Goal: Find specific page/section: Find specific page/section

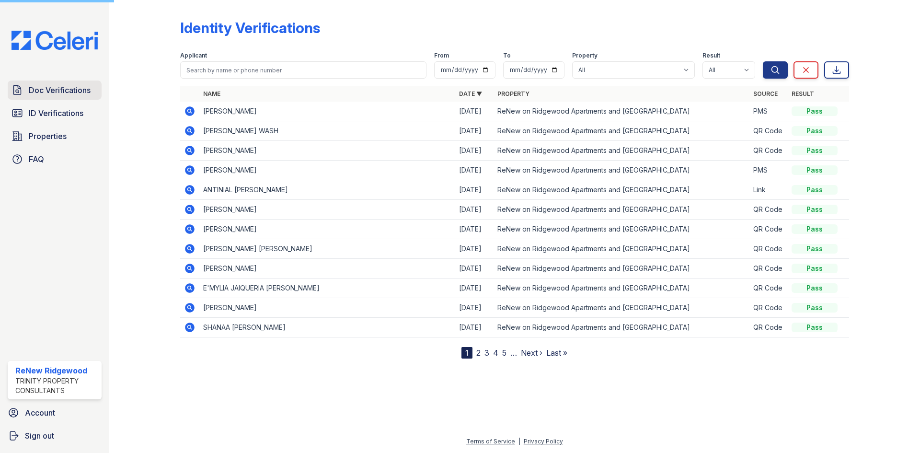
click at [36, 90] on span "Doc Verifications" at bounding box center [60, 90] width 62 height 12
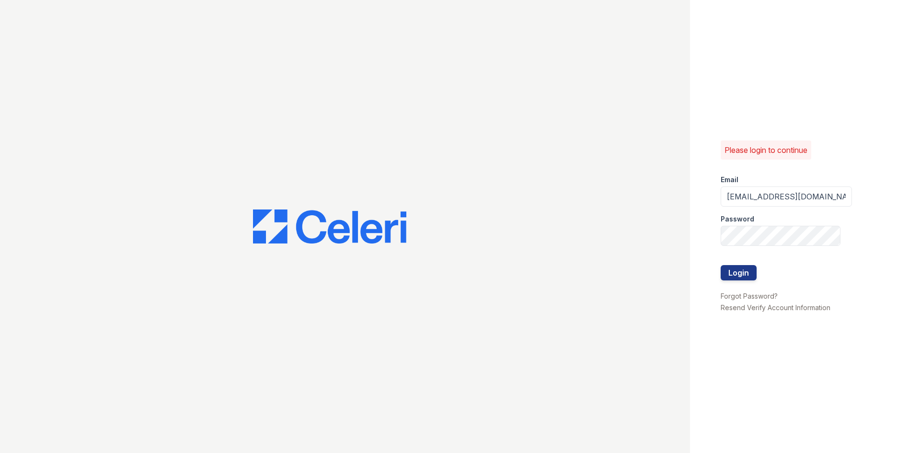
click at [46, 109] on div at bounding box center [345, 226] width 690 height 453
click at [748, 277] on button "Login" at bounding box center [739, 272] width 36 height 15
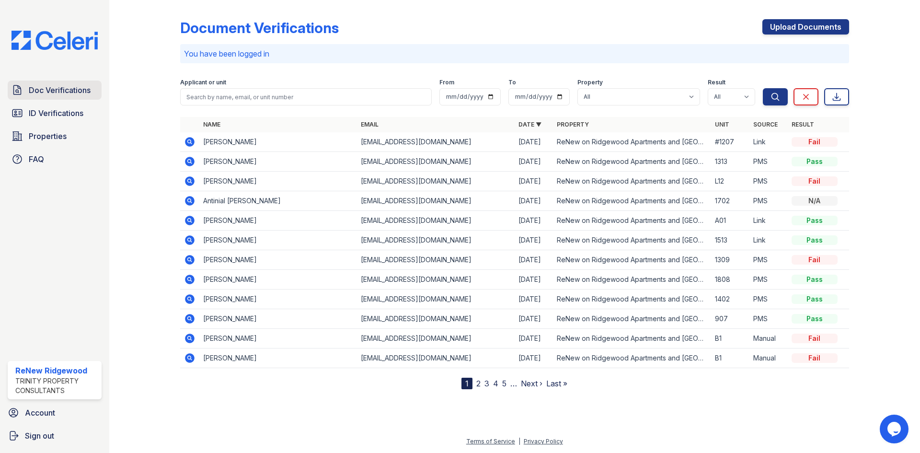
click at [69, 97] on link "Doc Verifications" at bounding box center [55, 90] width 94 height 19
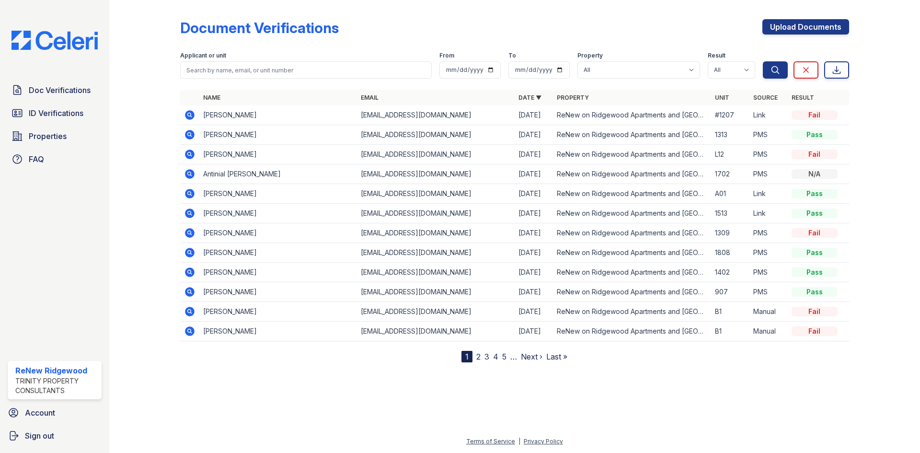
click at [67, 116] on span "ID Verifications" at bounding box center [56, 113] width 55 height 12
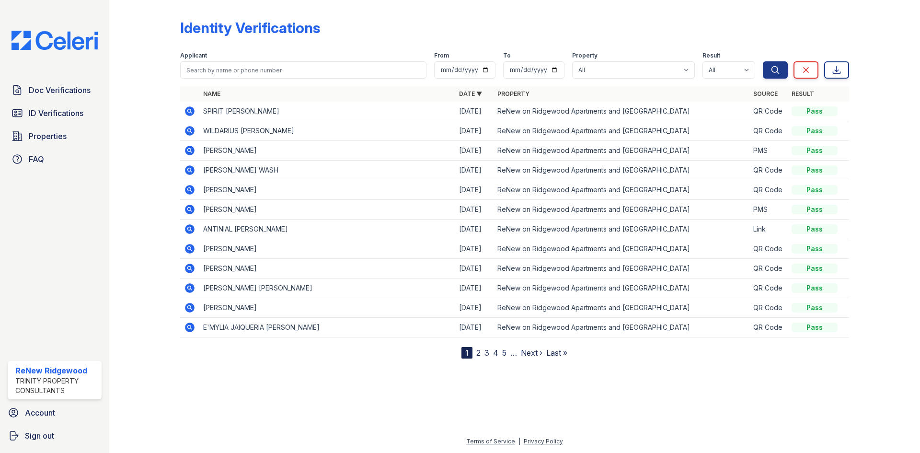
click at [191, 112] on icon at bounding box center [190, 111] width 10 height 10
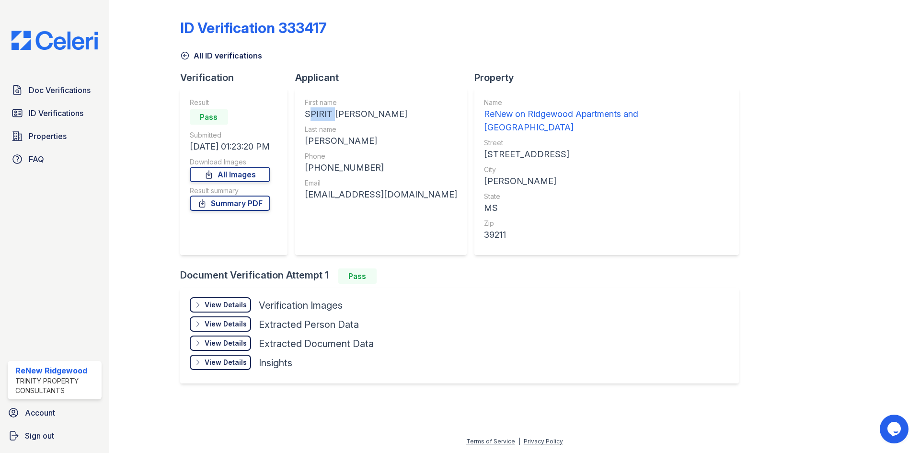
drag, startPoint x: 305, startPoint y: 115, endPoint x: 329, endPoint y: 116, distance: 24.0
click at [329, 116] on div "SPIRIT CHRISTINA" at bounding box center [381, 113] width 152 height 13
copy div "SPIRIT"
click at [321, 134] on div "GOMEZ" at bounding box center [381, 140] width 152 height 13
drag, startPoint x: 305, startPoint y: 141, endPoint x: 352, endPoint y: 142, distance: 47.0
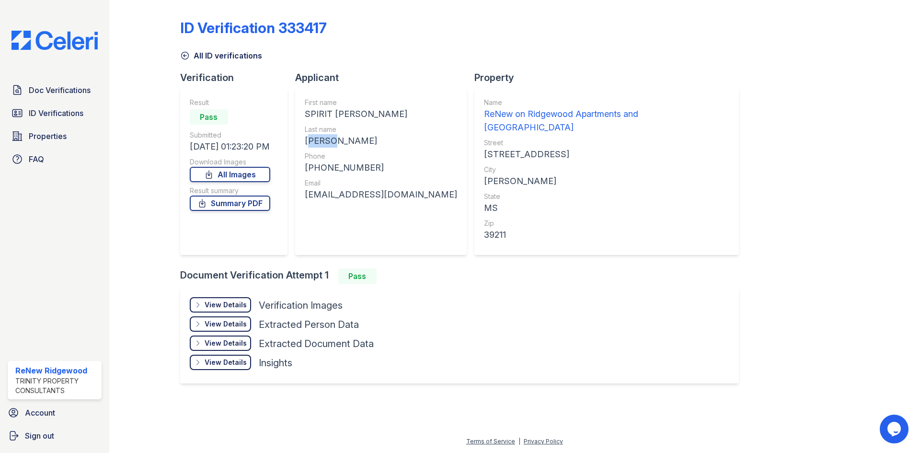
click at [352, 142] on div "GOMEZ" at bounding box center [381, 140] width 152 height 13
copy div "GOMEZ"
drag, startPoint x: 333, startPoint y: 110, endPoint x: 382, endPoint y: 113, distance: 49.4
click at [382, 113] on div "SPIRIT CHRISTINA" at bounding box center [381, 113] width 152 height 13
copy div "CHRISTINA"
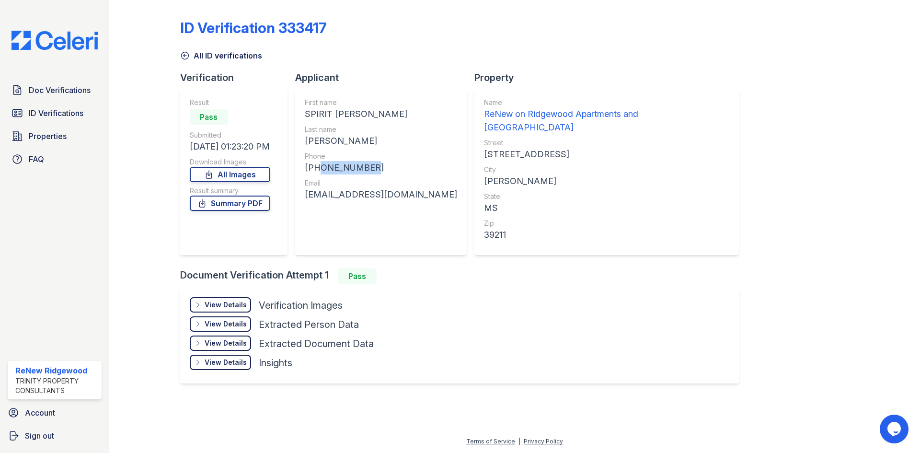
drag, startPoint x: 314, startPoint y: 167, endPoint x: 363, endPoint y: 167, distance: 48.9
click at [363, 167] on div "+16017154613" at bounding box center [381, 167] width 152 height 13
copy div "6017154613"
drag, startPoint x: 312, startPoint y: 188, endPoint x: 312, endPoint y: 183, distance: 5.3
click at [312, 183] on div "Email gomezchristina308@gmail.com" at bounding box center [381, 189] width 152 height 23
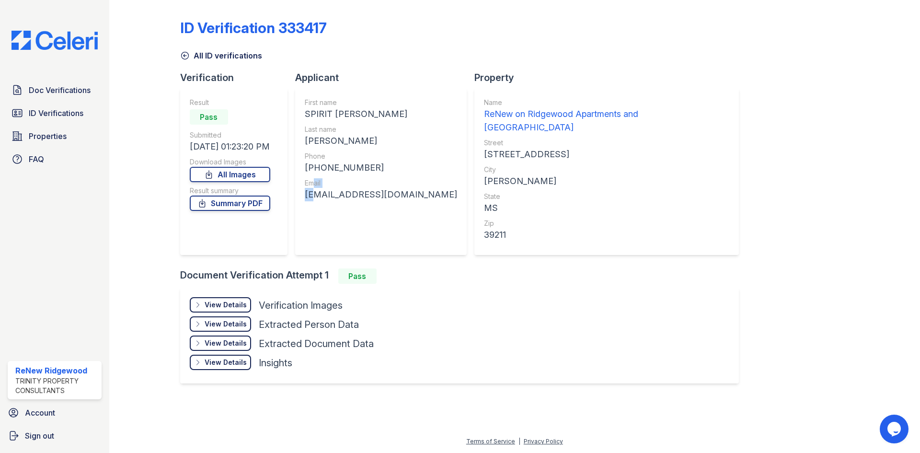
click at [309, 196] on div "gomezchristina308@gmail.com" at bounding box center [381, 194] width 152 height 13
drag, startPoint x: 307, startPoint y: 196, endPoint x: 426, endPoint y: 192, distance: 118.4
click at [433, 194] on div "First name SPIRIT CHRISTINA Last name GOMEZ Phone +16017154613 Email gomezchris…" at bounding box center [381, 171] width 172 height 167
copy div "gomezchristina308@gmail.com"
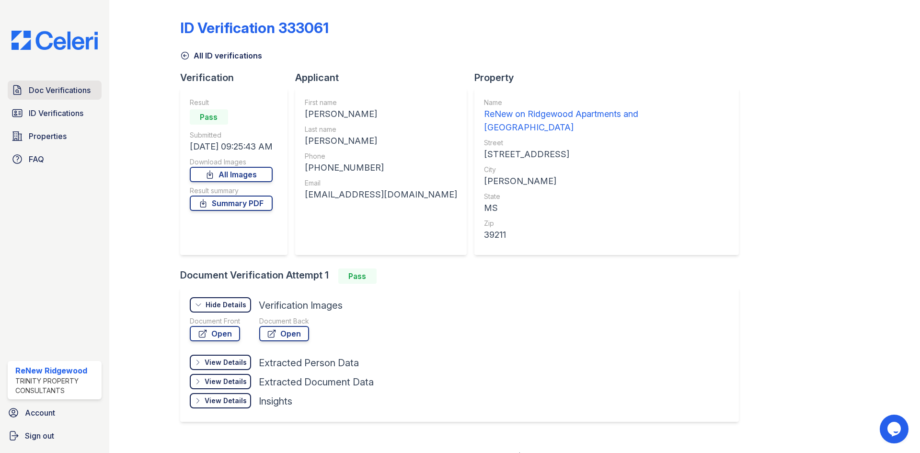
click at [64, 93] on span "Doc Verifications" at bounding box center [60, 90] width 62 height 12
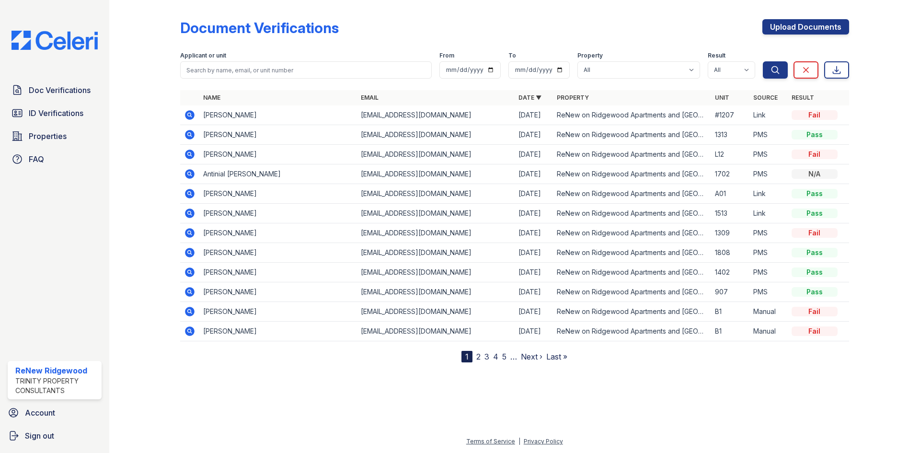
click at [51, 90] on span "Doc Verifications" at bounding box center [60, 90] width 62 height 12
click at [65, 116] on span "ID Verifications" at bounding box center [56, 113] width 55 height 12
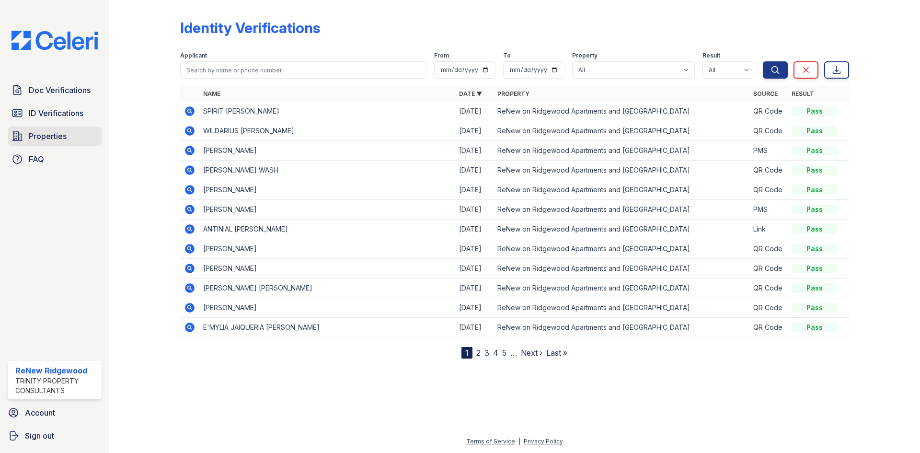
click at [59, 128] on link "Properties" at bounding box center [55, 136] width 94 height 19
